Goal: Task Accomplishment & Management: Use online tool/utility

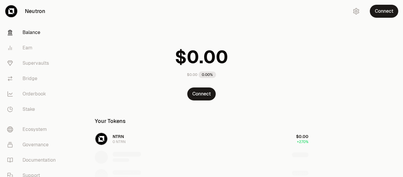
click at [208, 96] on button "Connect" at bounding box center [201, 94] width 28 height 13
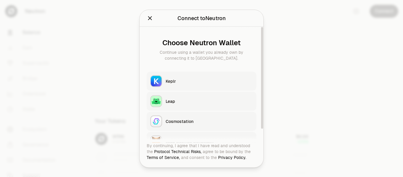
click at [181, 78] on button "Keplr" at bounding box center [202, 81] width 110 height 19
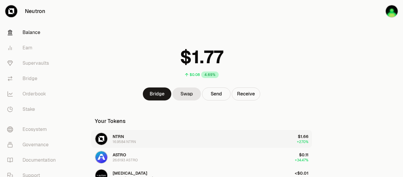
scroll to position [30, 0]
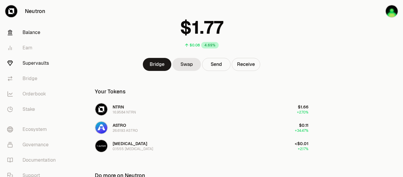
click at [42, 65] on link "Supervaults" at bounding box center [33, 63] width 62 height 15
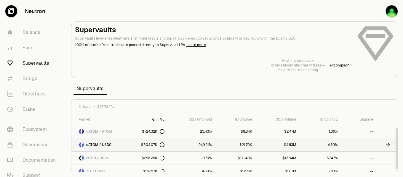
scroll to position [19, 0]
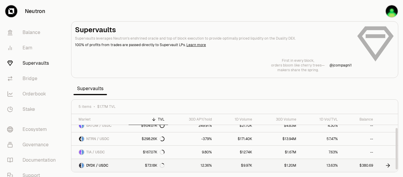
click at [387, 166] on icon at bounding box center [388, 166] width 6 height 6
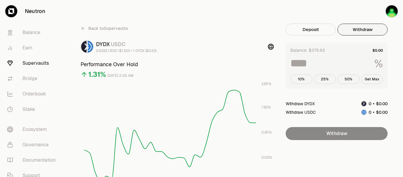
click at [363, 29] on button "Withdraw" at bounding box center [362, 30] width 50 height 12
click at [372, 80] on button "Get Max" at bounding box center [372, 79] width 22 height 9
type input "***"
